Goal: Transaction & Acquisition: Obtain resource

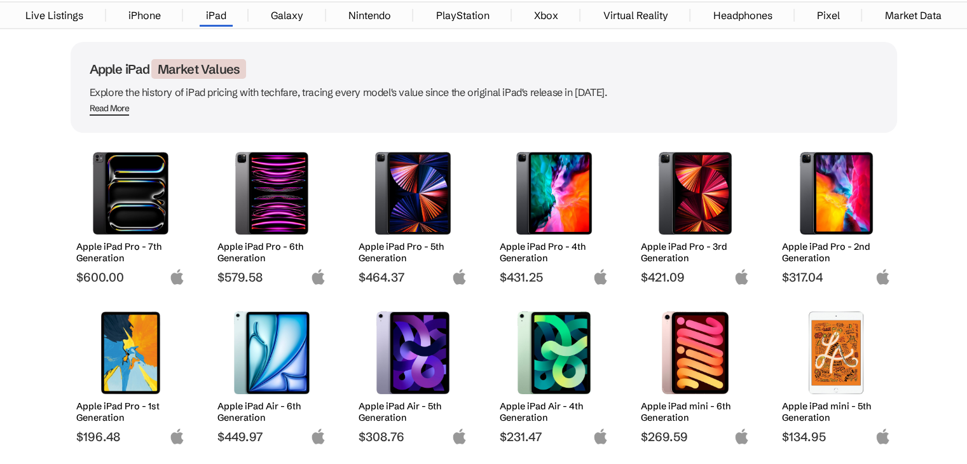
scroll to position [25, 0]
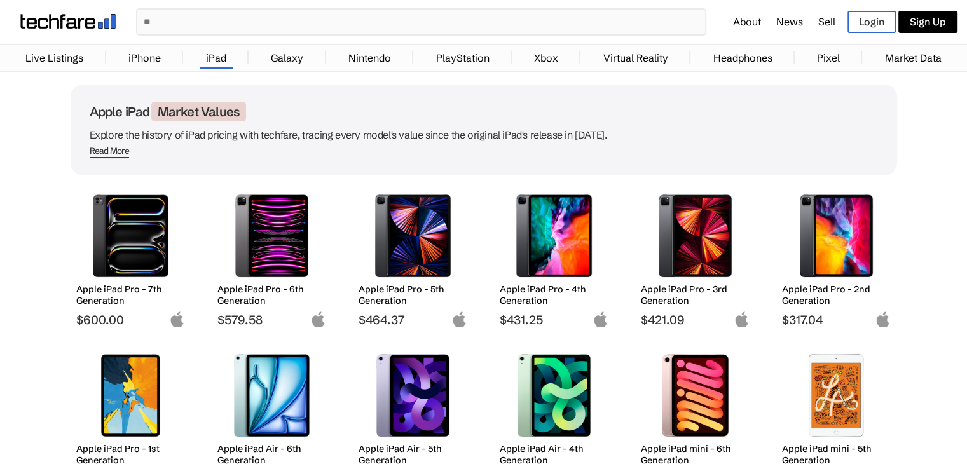
click at [822, 247] on img at bounding box center [837, 236] width 90 height 83
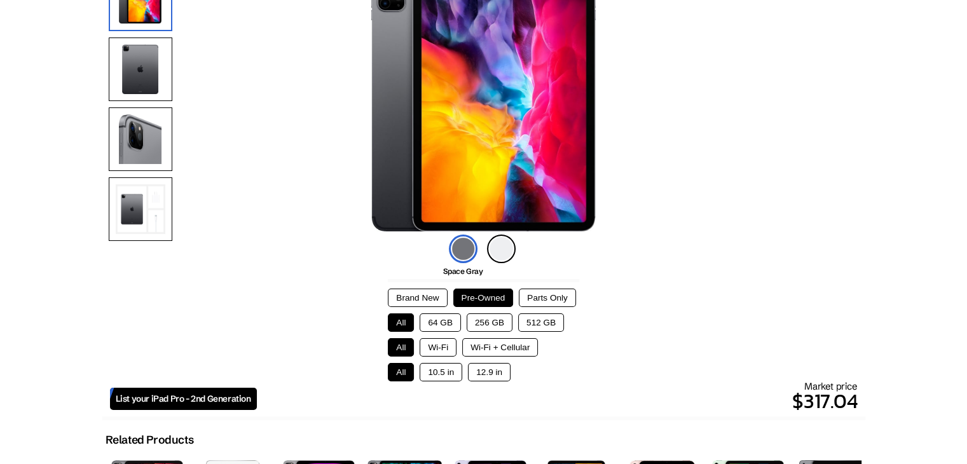
scroll to position [192, 0]
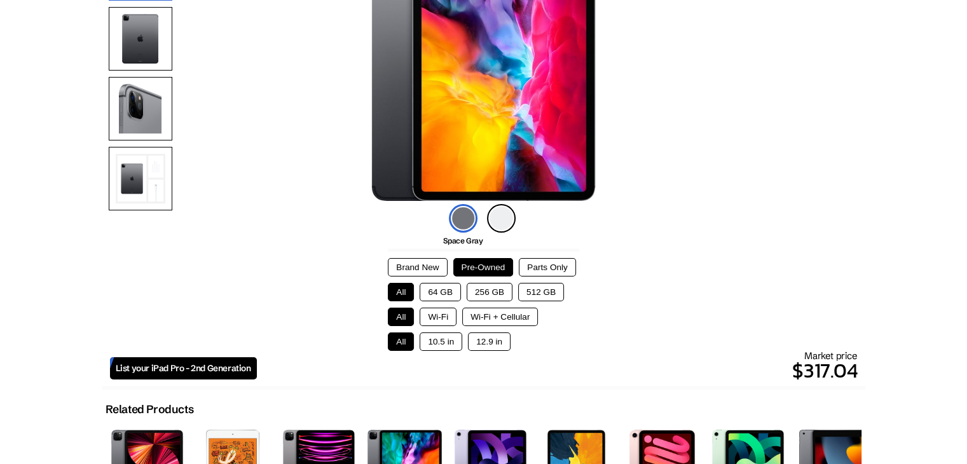
click at [487, 293] on button "256 GB" at bounding box center [490, 292] width 46 height 18
click at [449, 315] on button "Wi-Fi" at bounding box center [438, 317] width 37 height 18
click at [478, 314] on button "Wi-Fi + Cellular" at bounding box center [500, 317] width 76 height 18
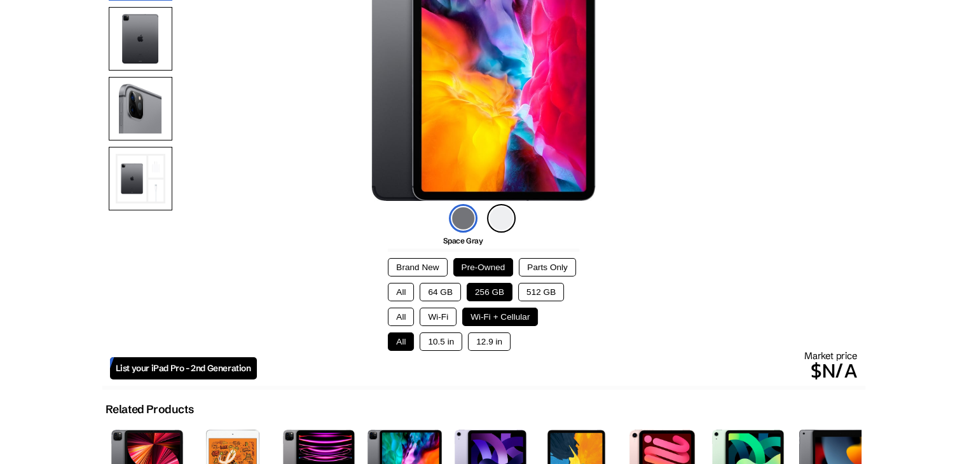
click at [441, 324] on button "Wi-Fi" at bounding box center [438, 317] width 37 height 18
click at [426, 271] on button "Brand New" at bounding box center [417, 267] width 59 height 18
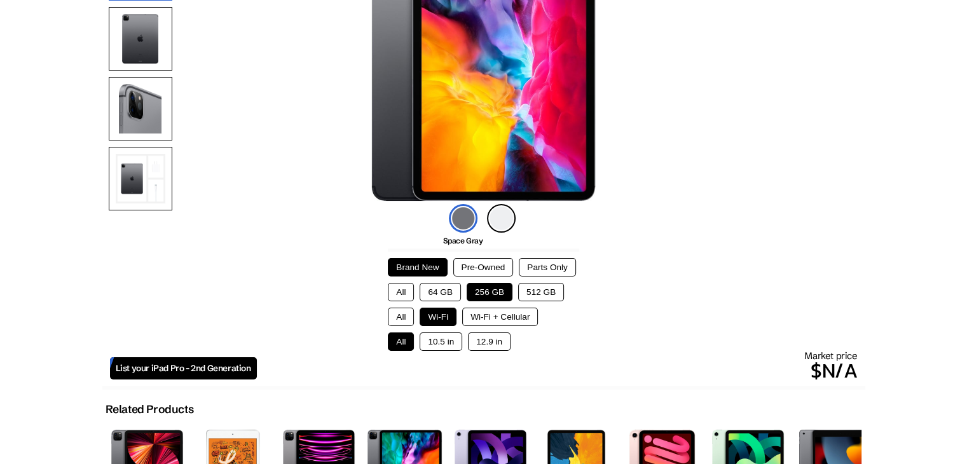
click at [471, 270] on button "Pre-Owned" at bounding box center [483, 267] width 60 height 18
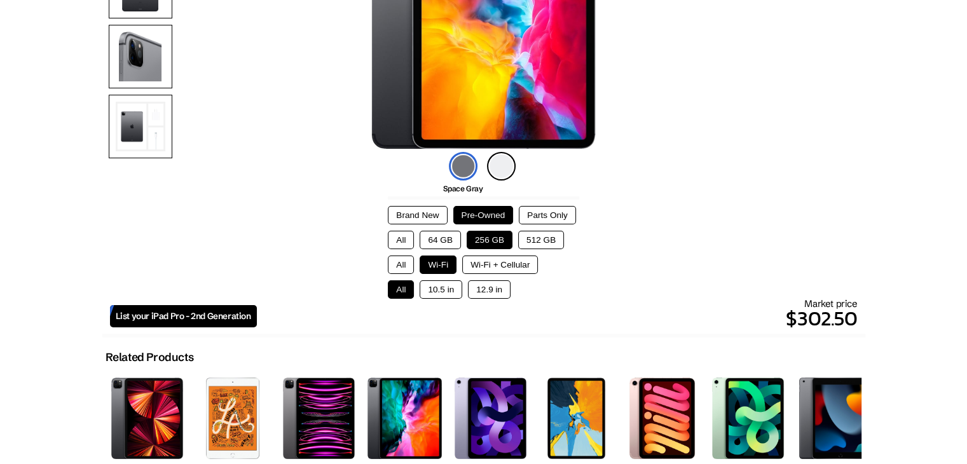
scroll to position [215, 0]
